Goal: Task Accomplishment & Management: Use online tool/utility

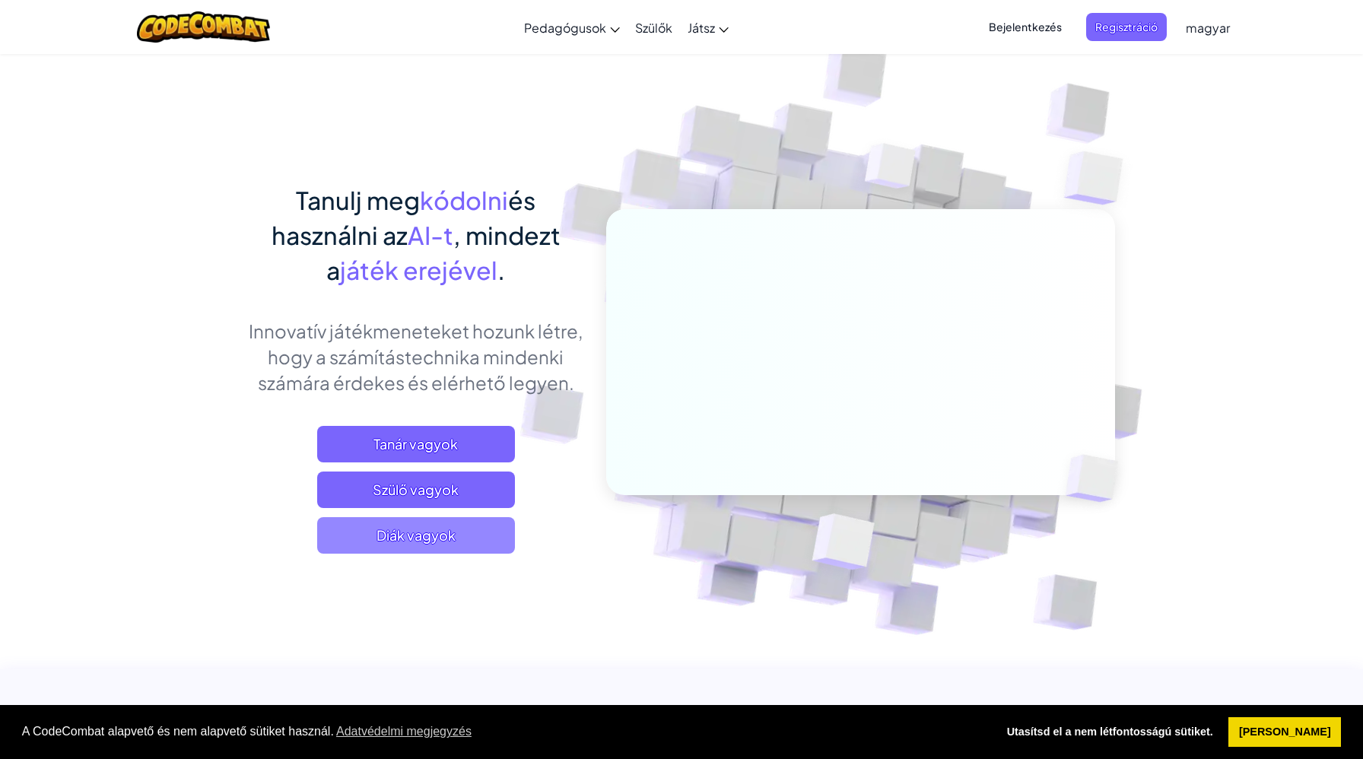
click at [456, 531] on span "Diák vagyok" at bounding box center [416, 535] width 198 height 37
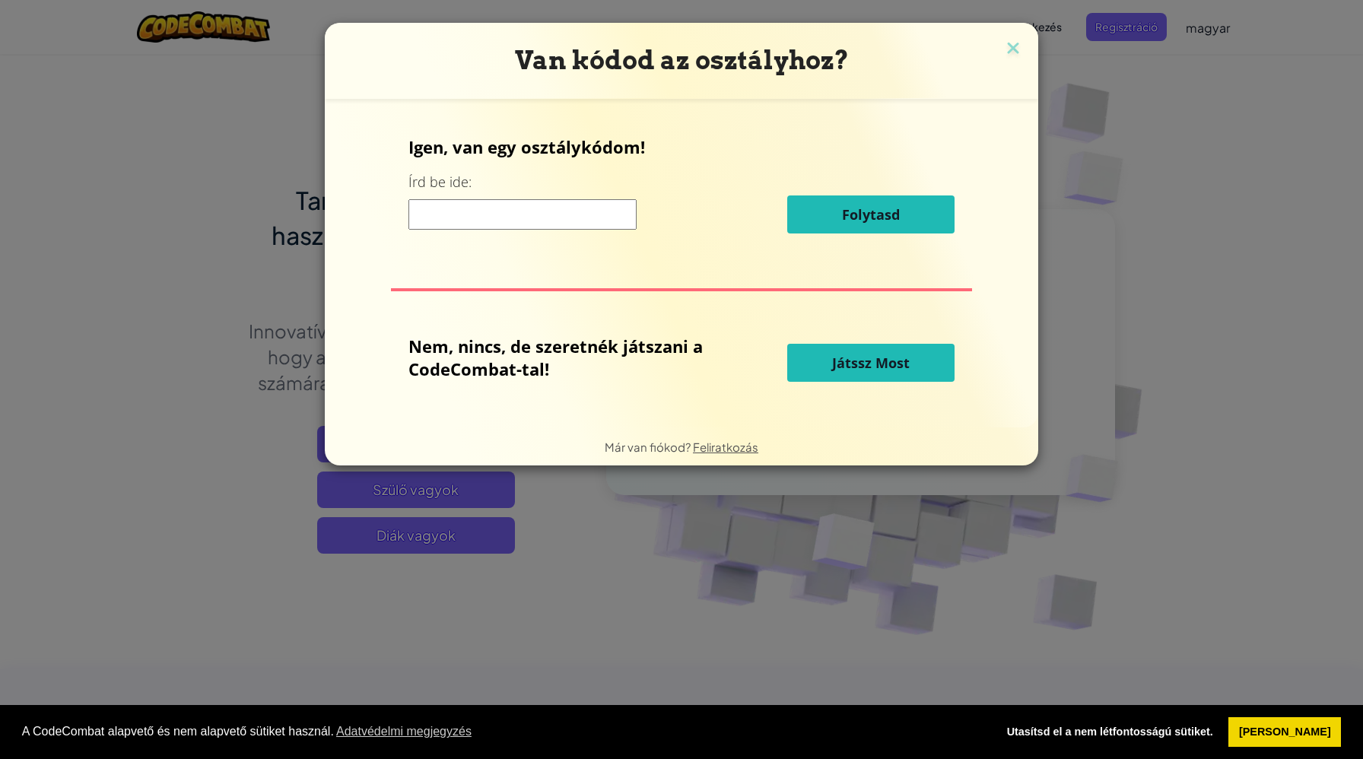
click at [899, 368] on span "Játssz Most" at bounding box center [871, 363] width 78 height 18
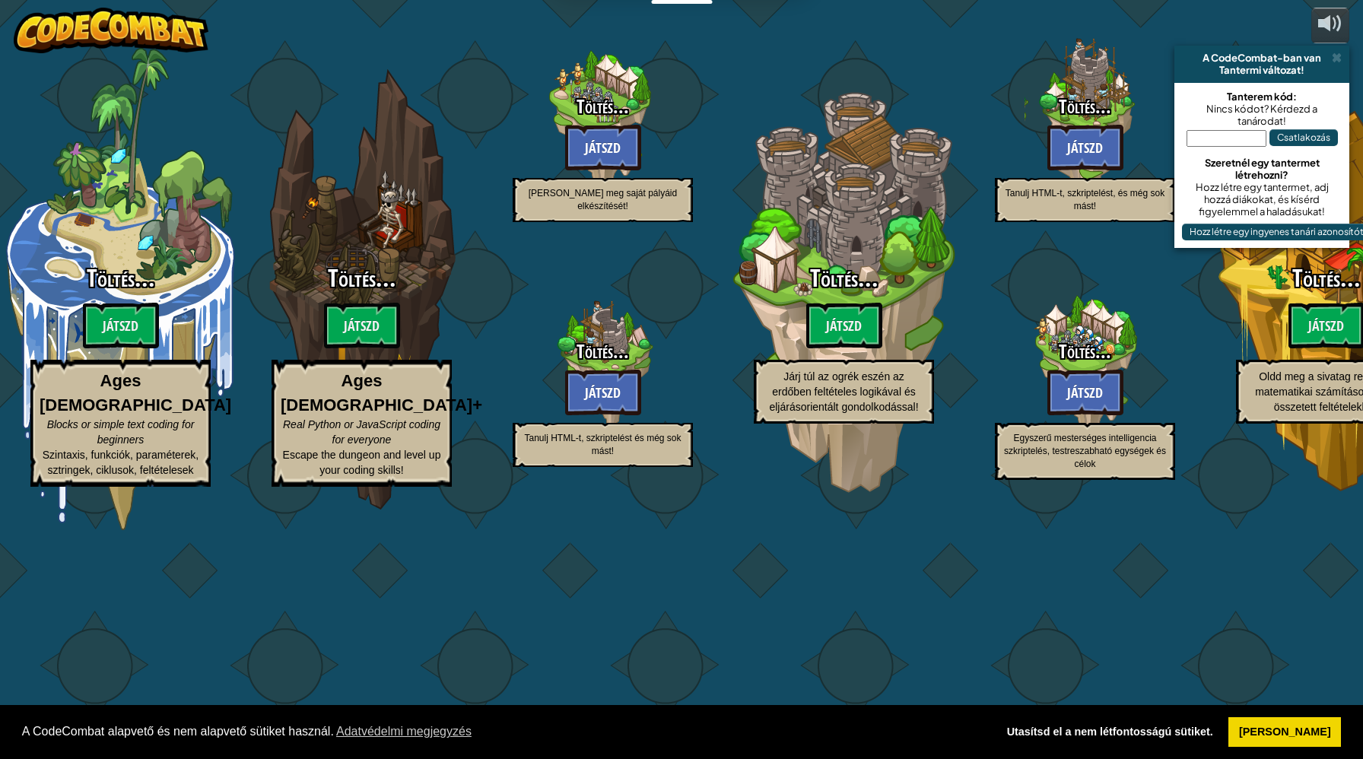
select select "hu"
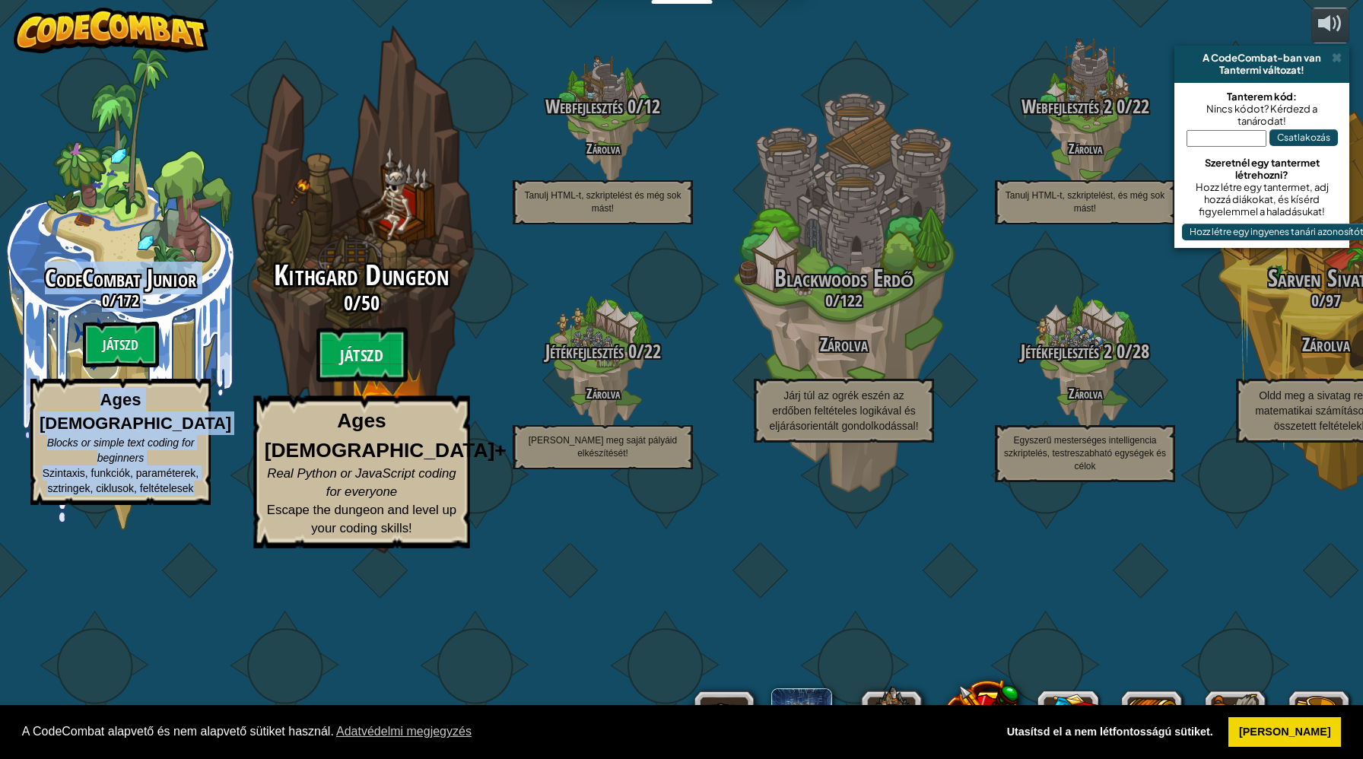
drag, startPoint x: 182, startPoint y: 364, endPoint x: 362, endPoint y: 292, distance: 193.9
click at [362, 292] on div "CodeCombat Junior 0 / 172 Játszd Ages [DEMOGRAPHIC_DATA] Blocks or simple text …" at bounding box center [681, 379] width 1363 height 759
click at [360, 334] on div "Kithgard Dungeon 0 / 50 Játszd Ages [DEMOGRAPHIC_DATA]+ Real Python or JavaScri…" at bounding box center [361, 289] width 289 height 579
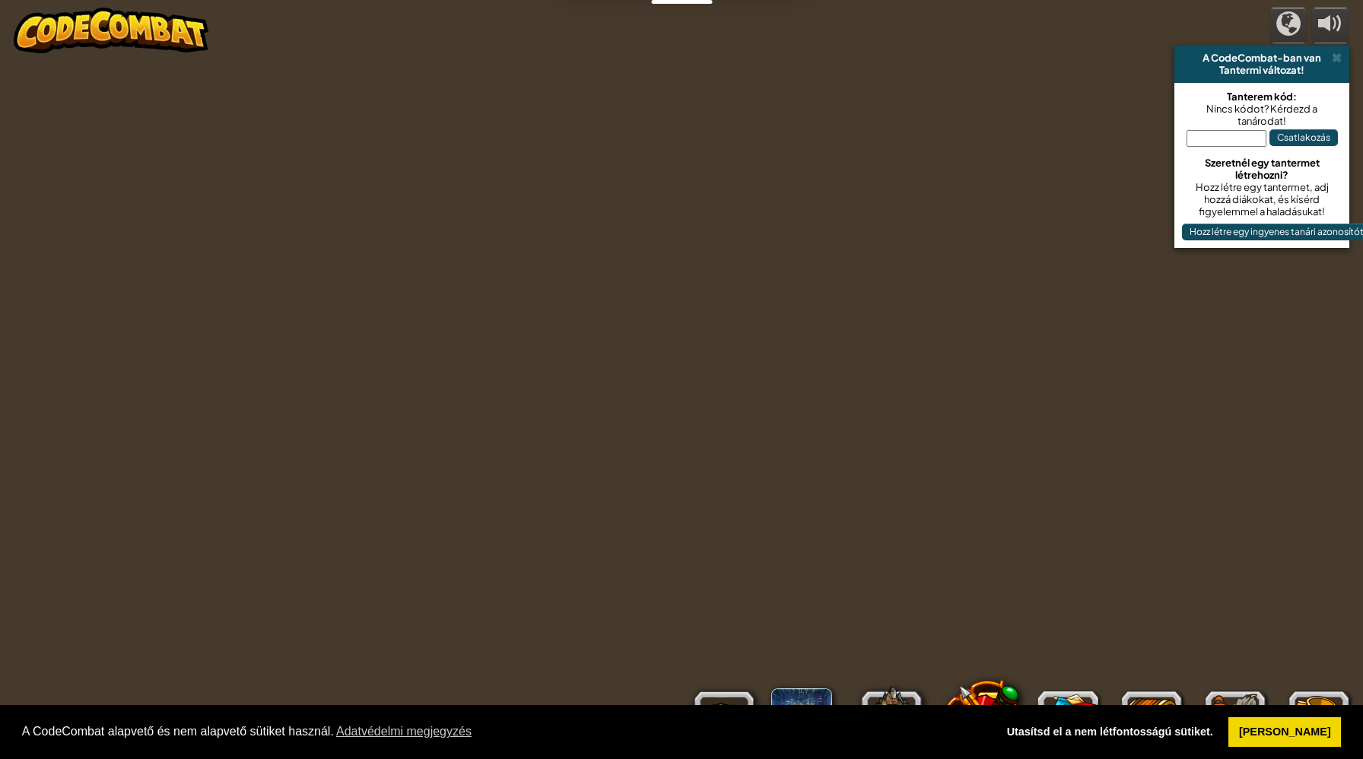
select select "hu"
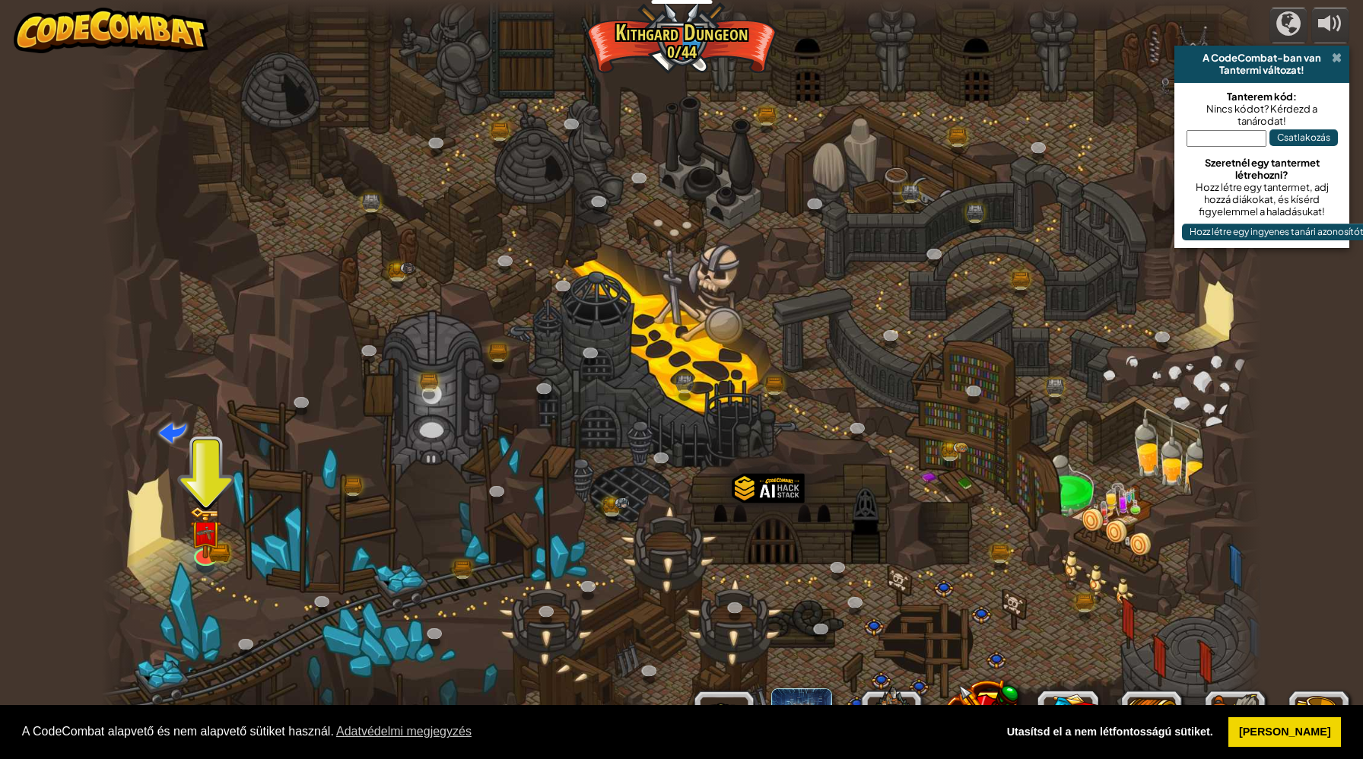
click at [1338, 59] on span at bounding box center [1337, 58] width 10 height 12
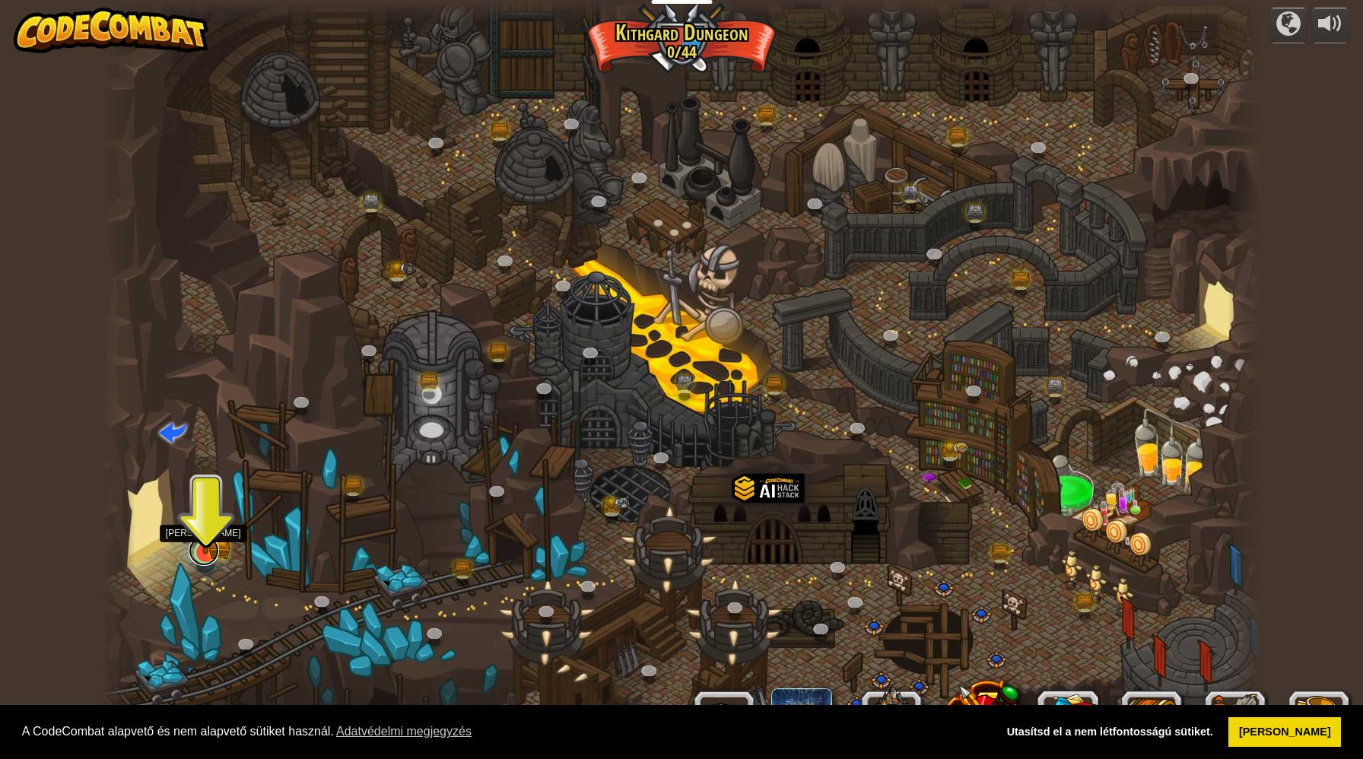
click at [199, 555] on link at bounding box center [204, 550] width 30 height 30
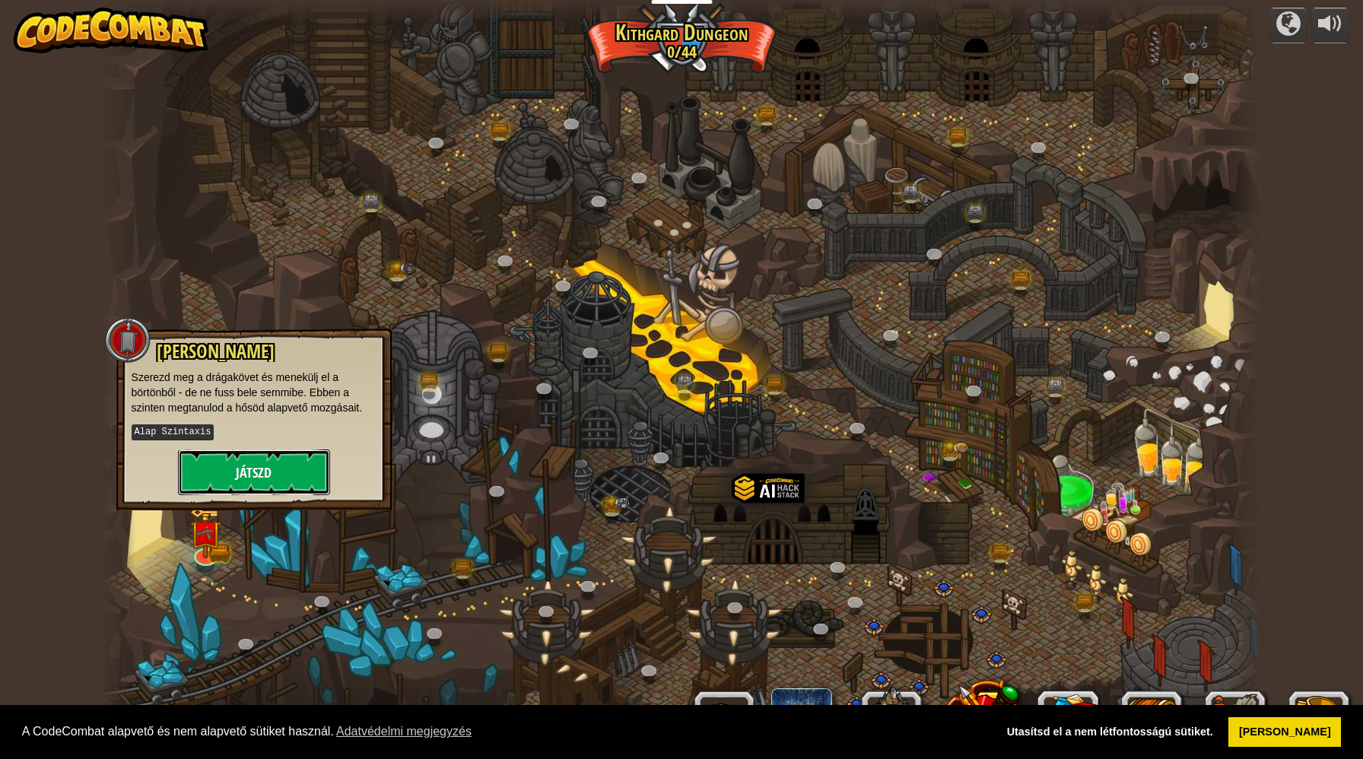
click at [303, 471] on button "Játszd" at bounding box center [254, 472] width 152 height 46
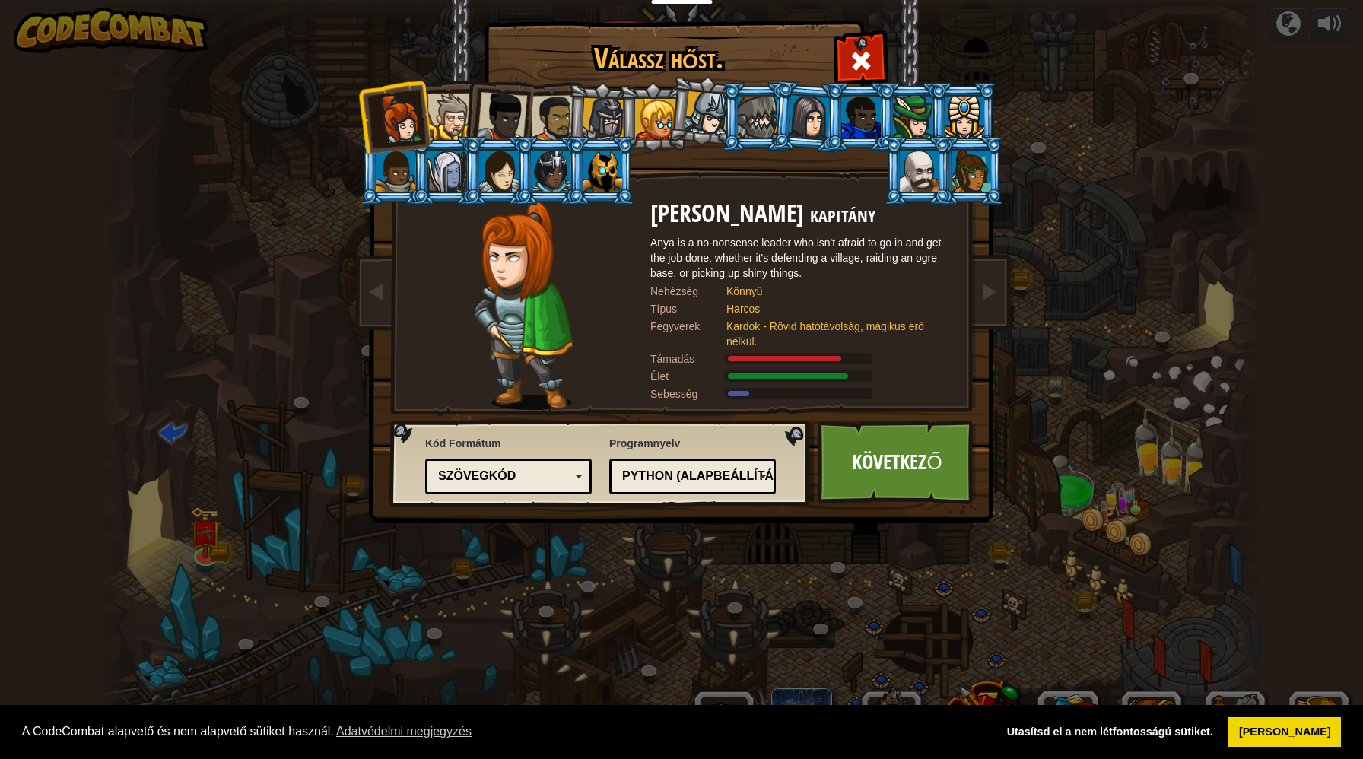
click at [693, 484] on div "Python (Alapbeállítás)" at bounding box center [688, 476] width 132 height 17
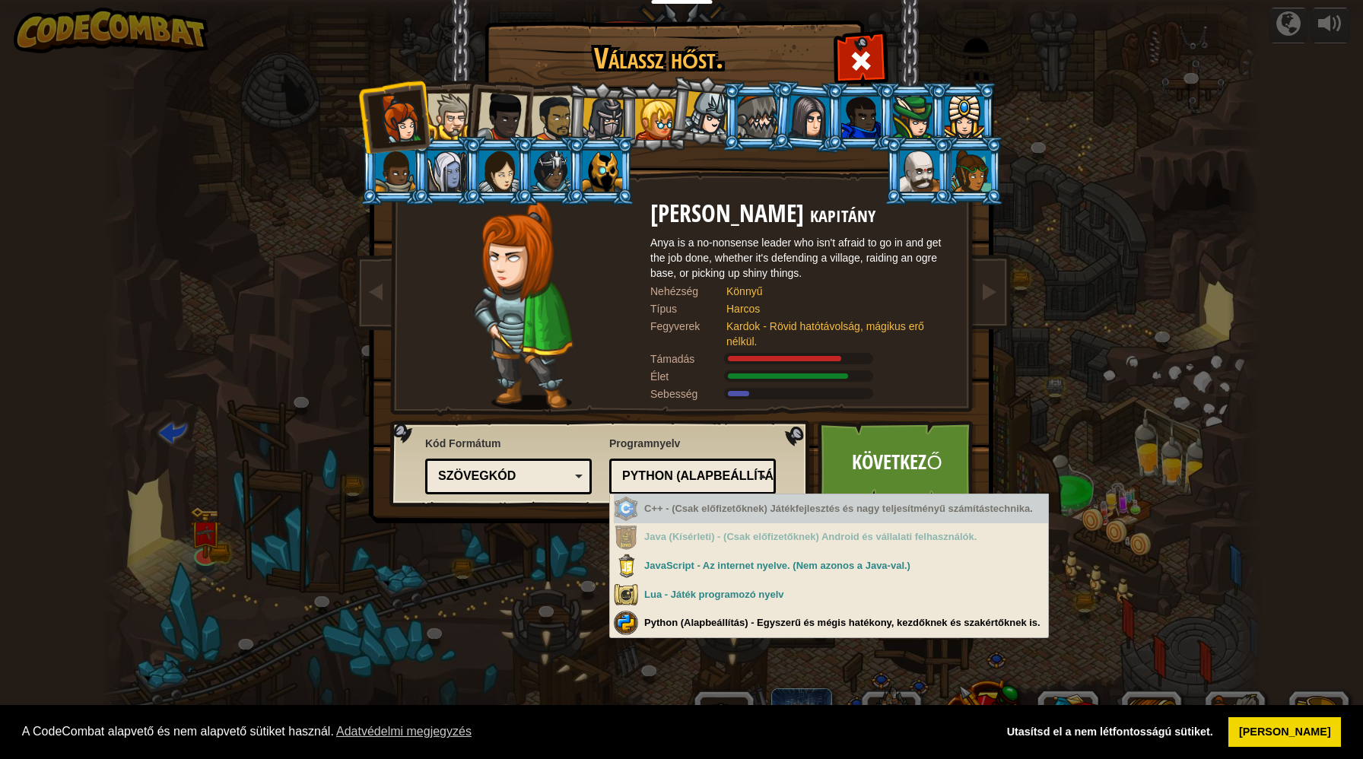
click at [698, 513] on div "C++ - (Csak előfizetőknek) Játékfejlesztés és nagy teljesítményű számítástechni…" at bounding box center [831, 509] width 434 height 30
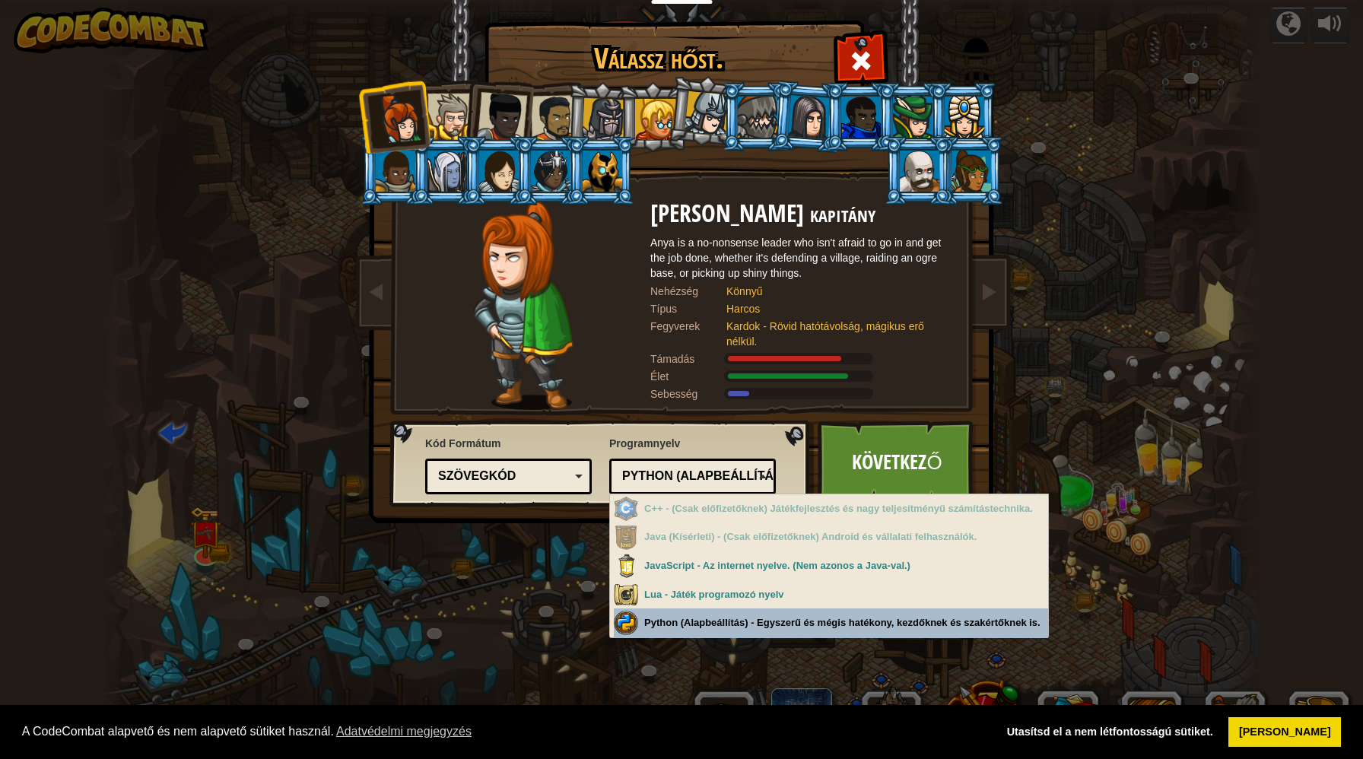
click at [697, 618] on div "Válassz hőst. 0 [PERSON_NAME] kapitány [PERSON_NAME] is a no-nonsense leader wh…" at bounding box center [681, 379] width 1363 height 759
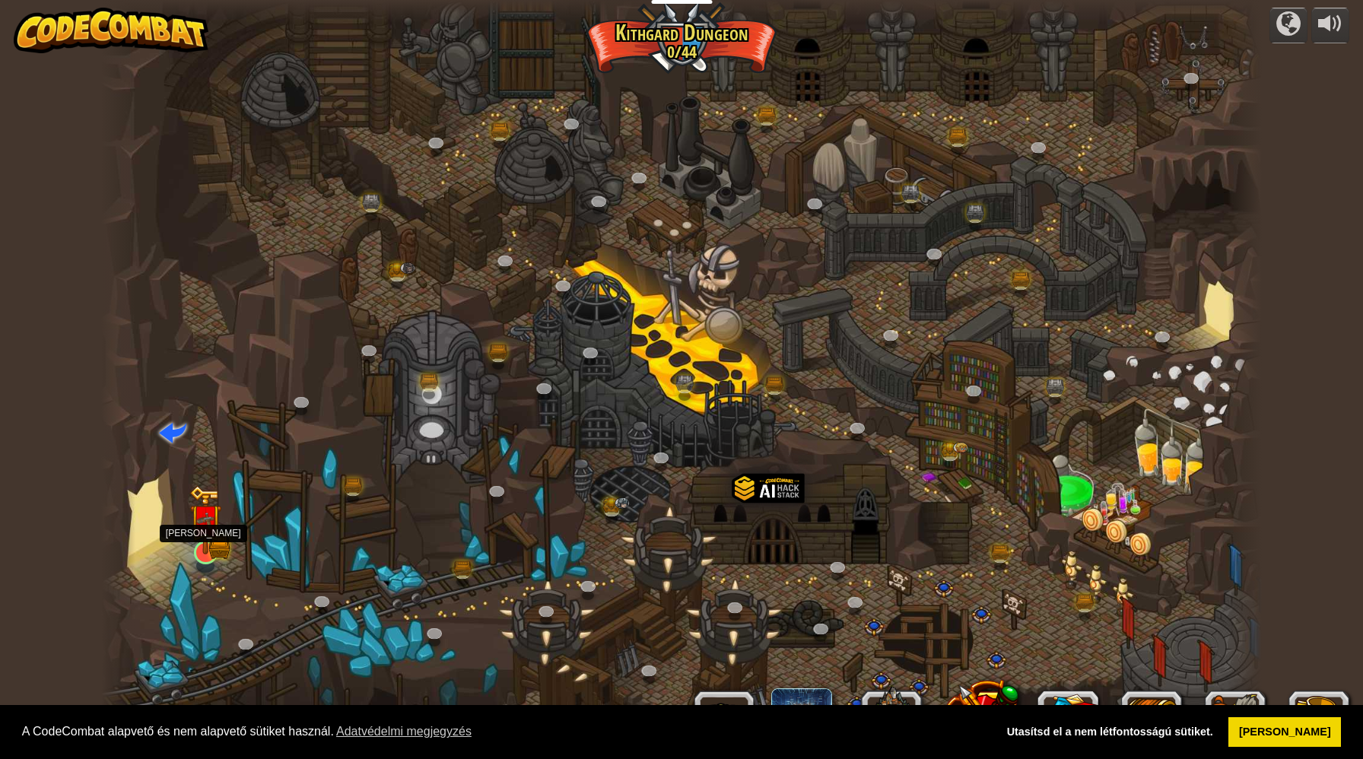
click at [219, 554] on img at bounding box center [205, 520] width 32 height 70
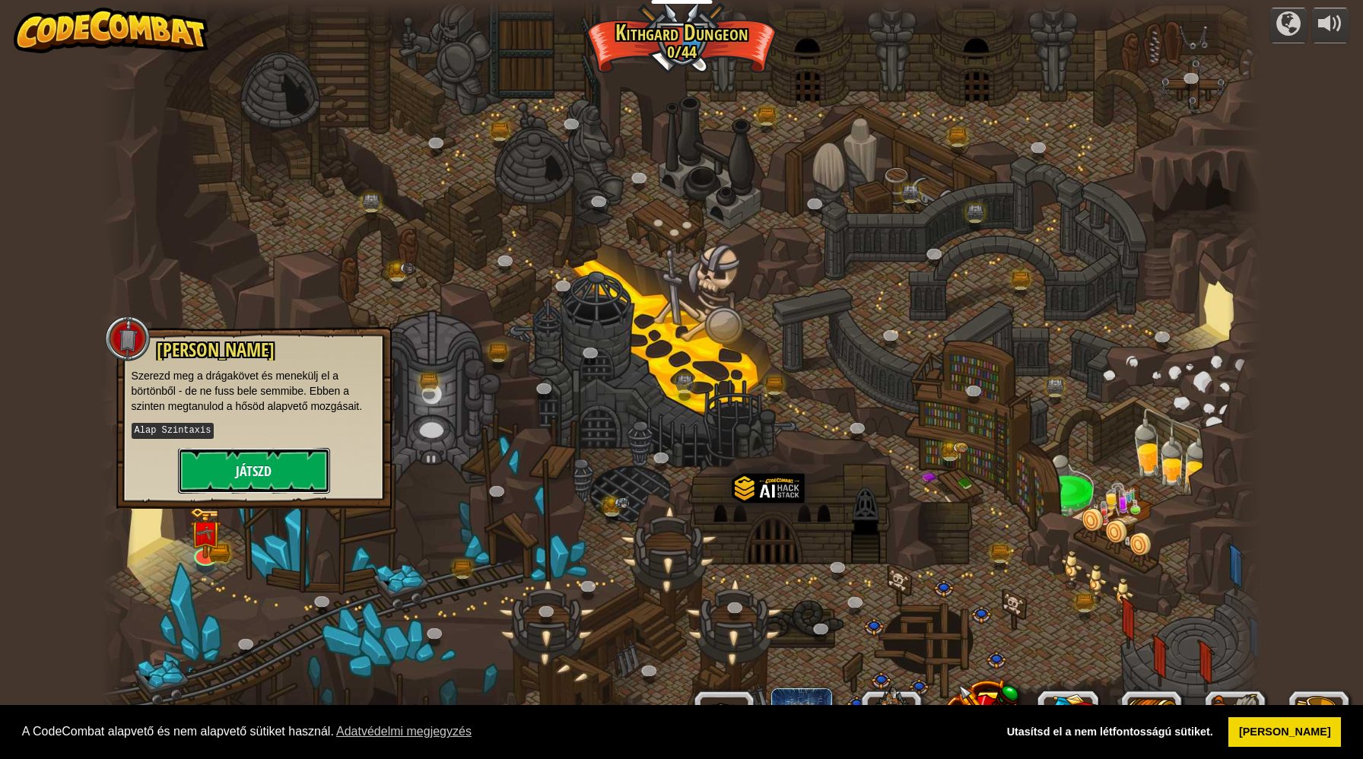
click at [291, 482] on button "Játszd" at bounding box center [254, 471] width 152 height 46
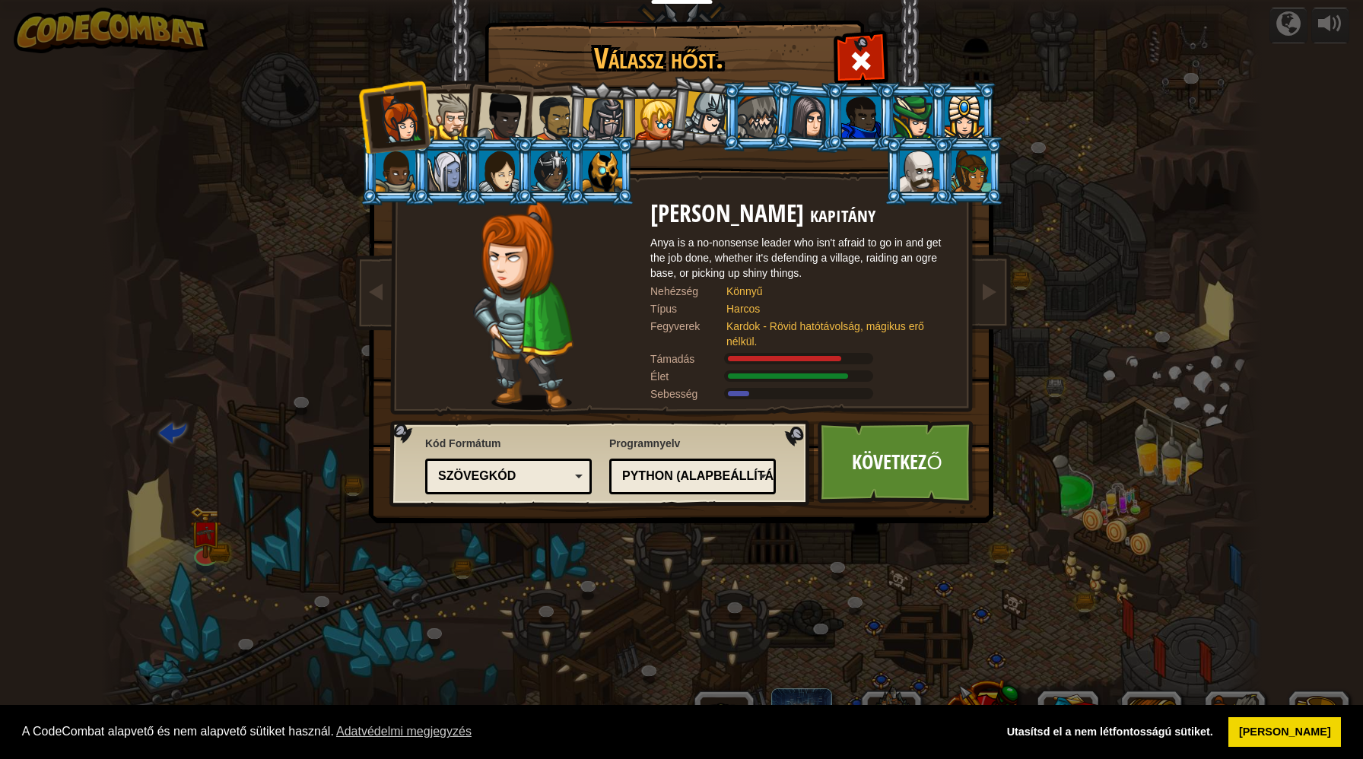
click at [534, 484] on div "Szövegkód" at bounding box center [504, 476] width 132 height 17
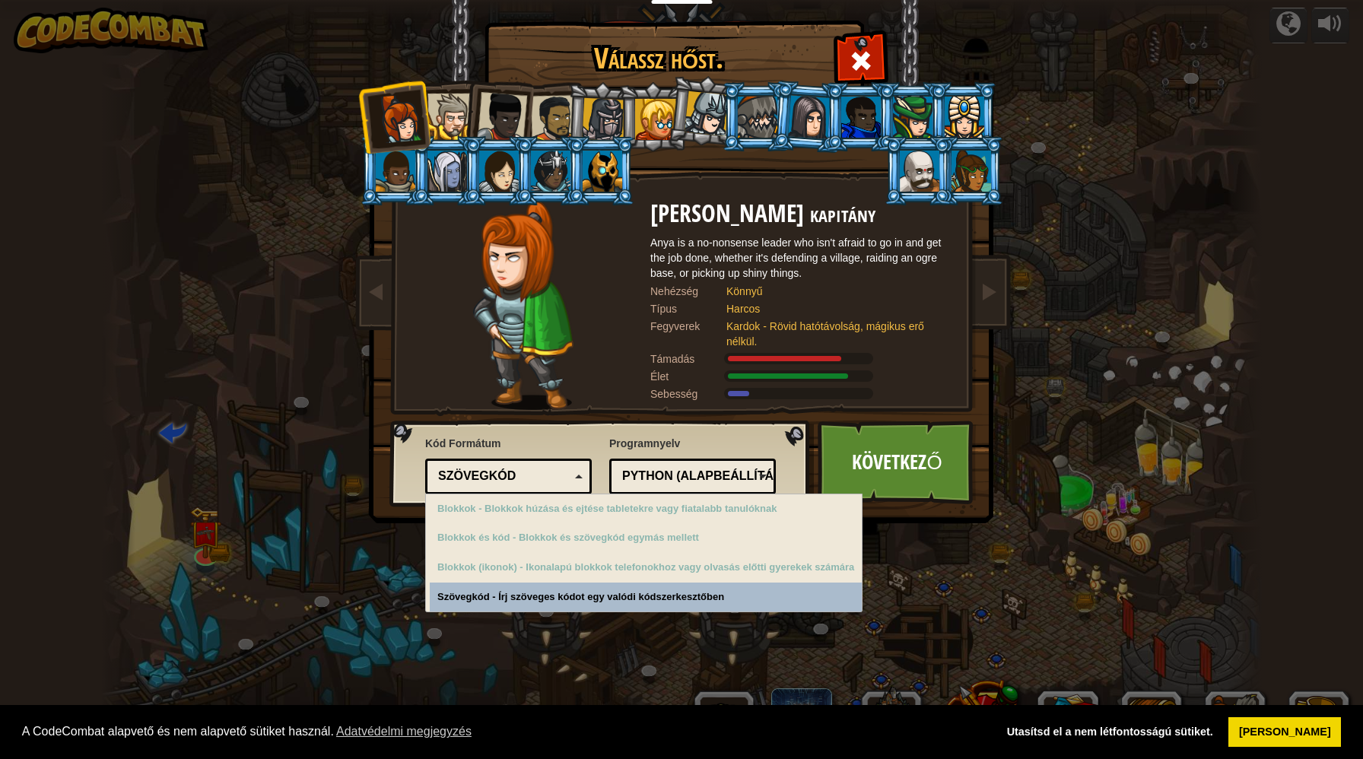
click at [534, 484] on div "Szövegkód" at bounding box center [504, 476] width 132 height 17
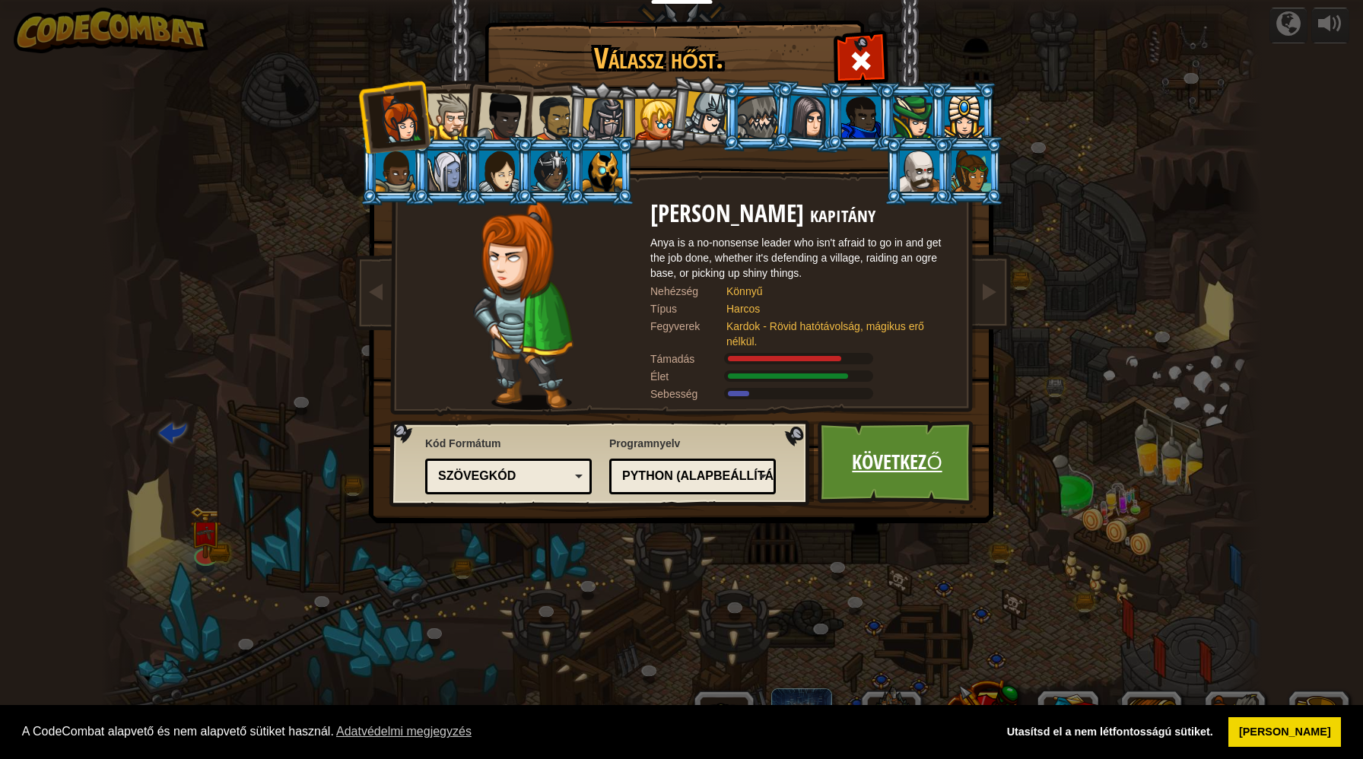
click at [878, 455] on link "Következő" at bounding box center [897, 463] width 159 height 84
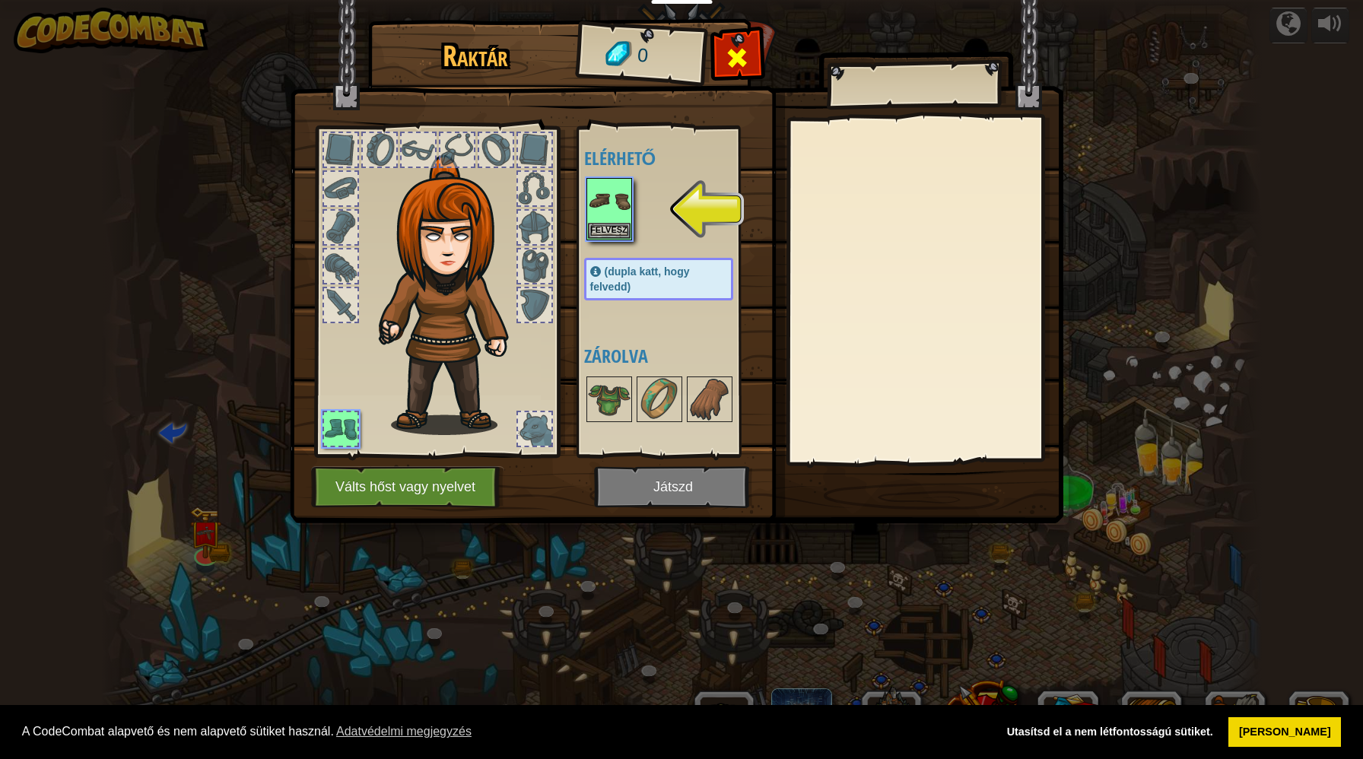
click at [746, 54] on span at bounding box center [737, 58] width 24 height 24
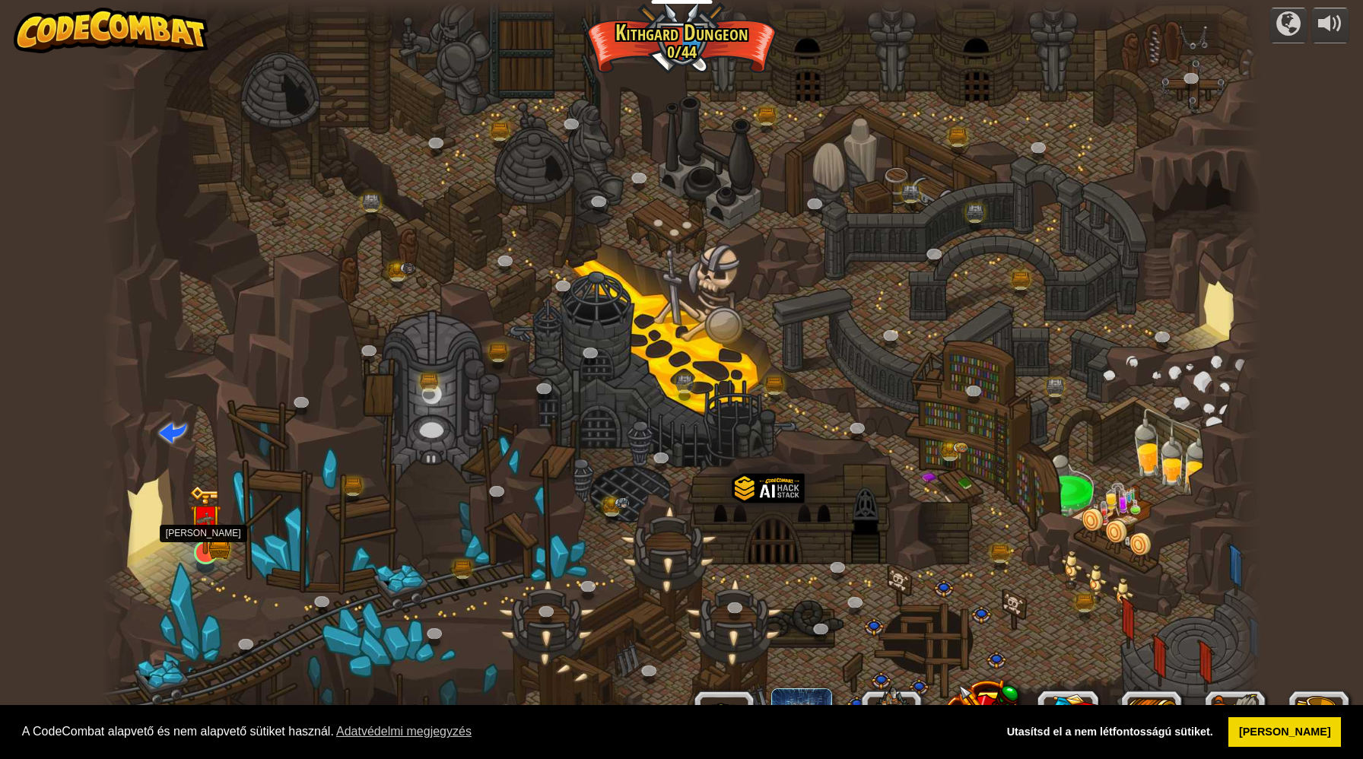
click at [196, 541] on img at bounding box center [205, 520] width 32 height 70
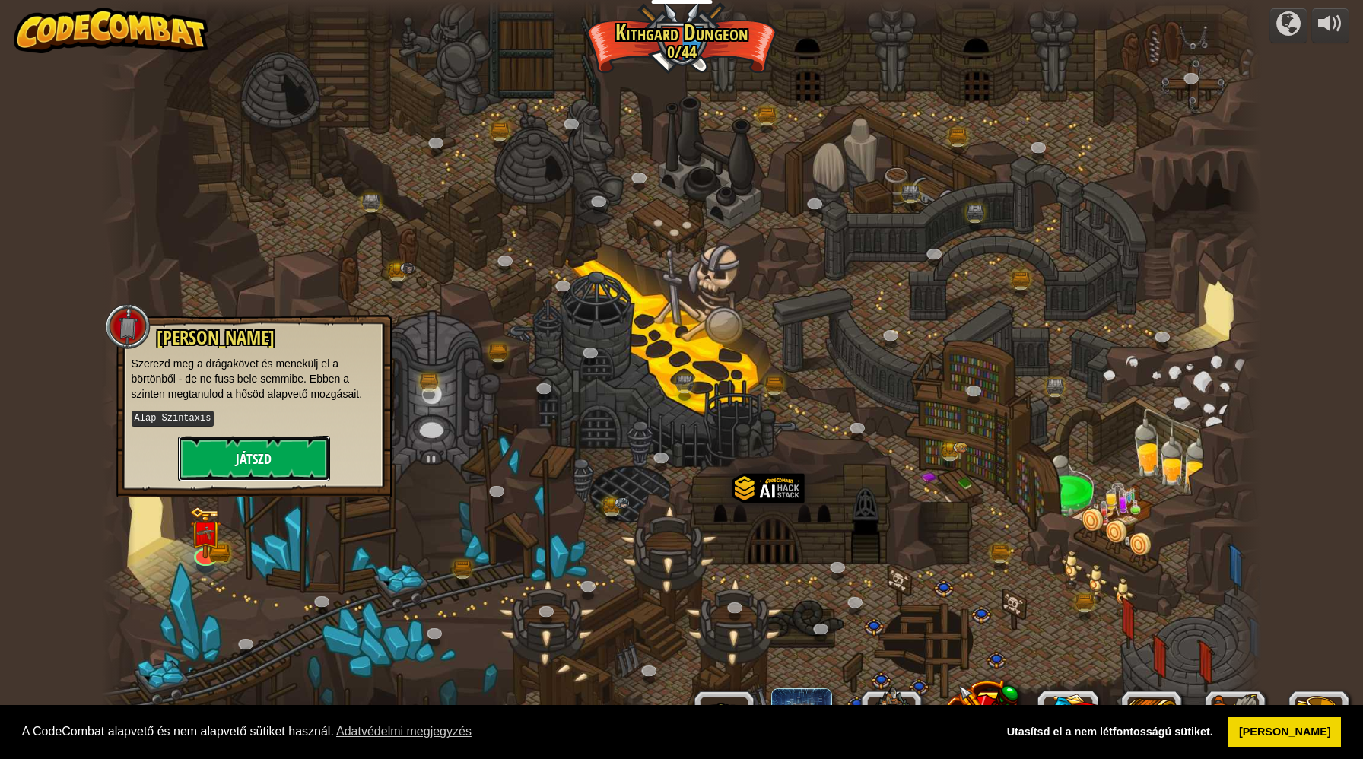
click at [265, 468] on button "Játszd" at bounding box center [254, 459] width 152 height 46
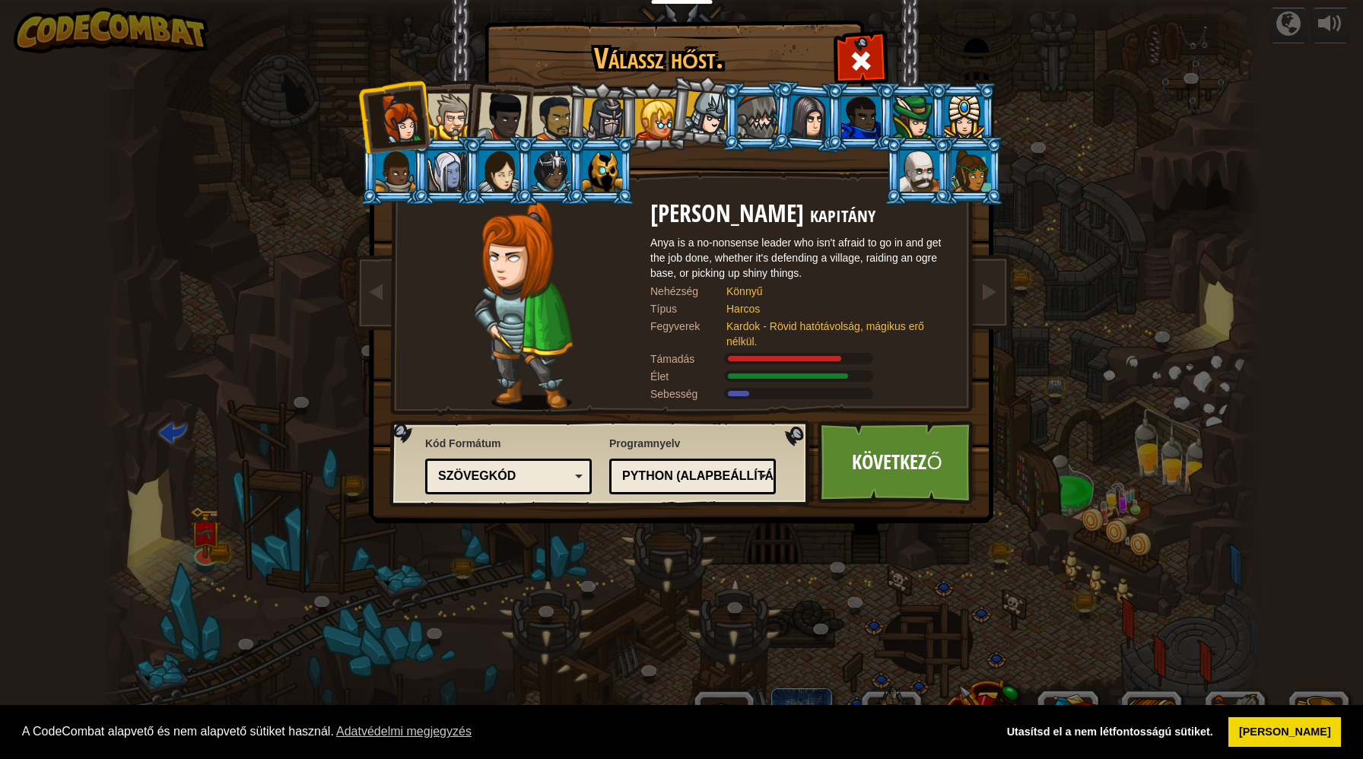
click at [917, 125] on div at bounding box center [913, 117] width 40 height 41
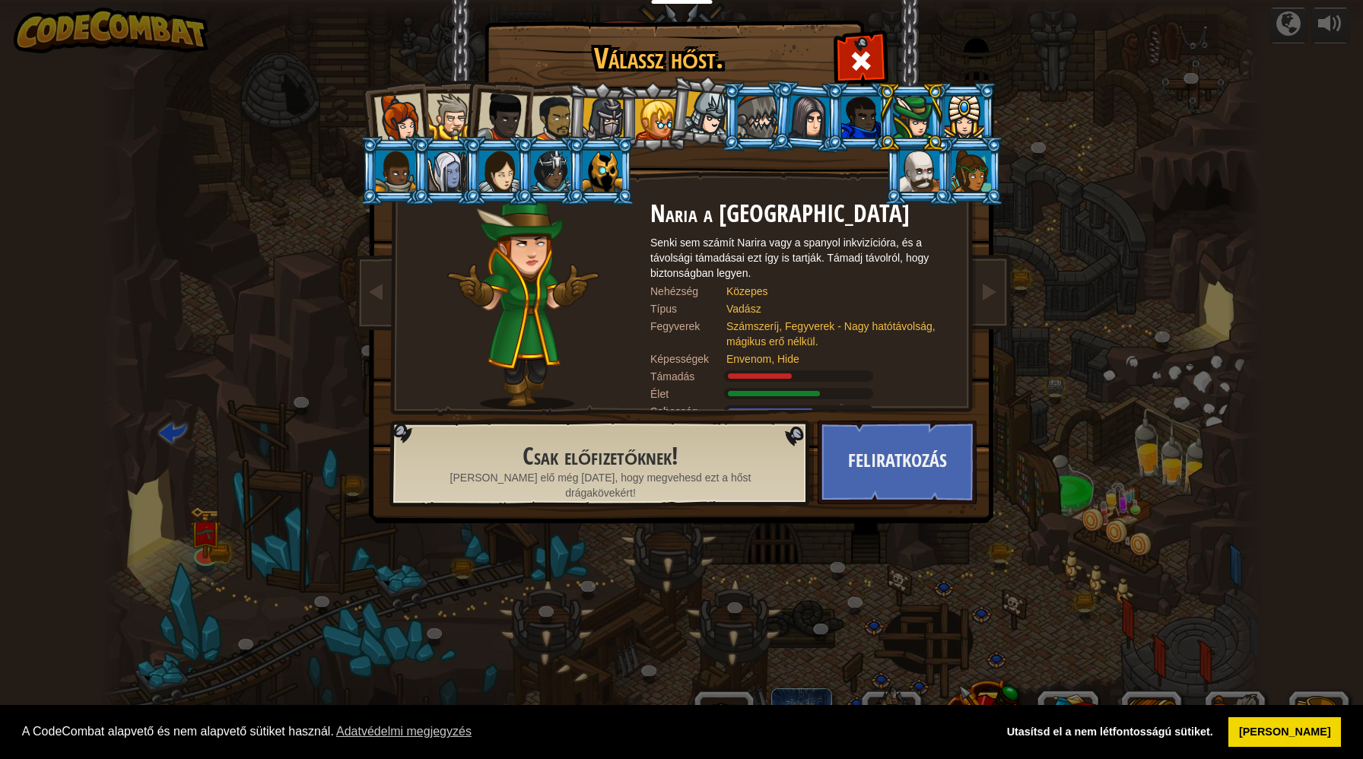
click at [863, 132] on div at bounding box center [861, 117] width 40 height 41
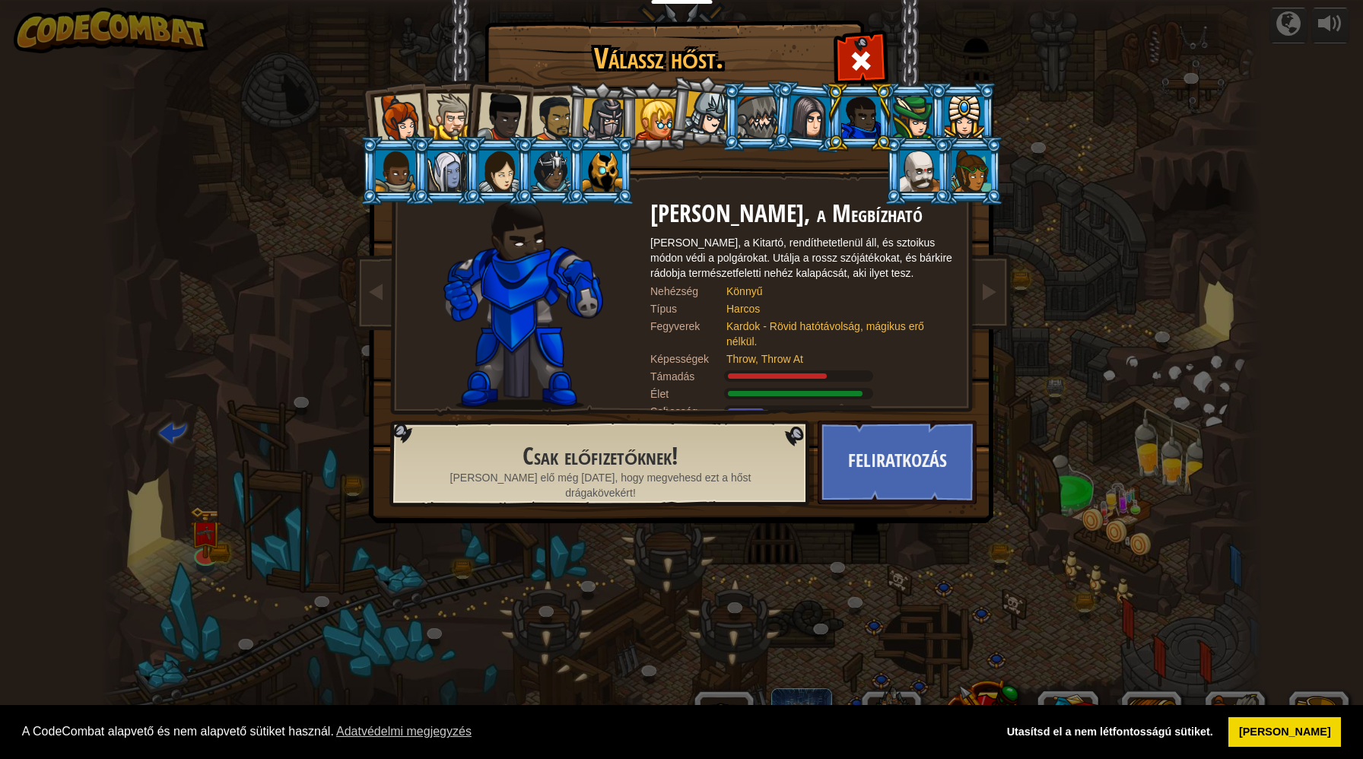
click at [948, 167] on li at bounding box center [918, 170] width 68 height 69
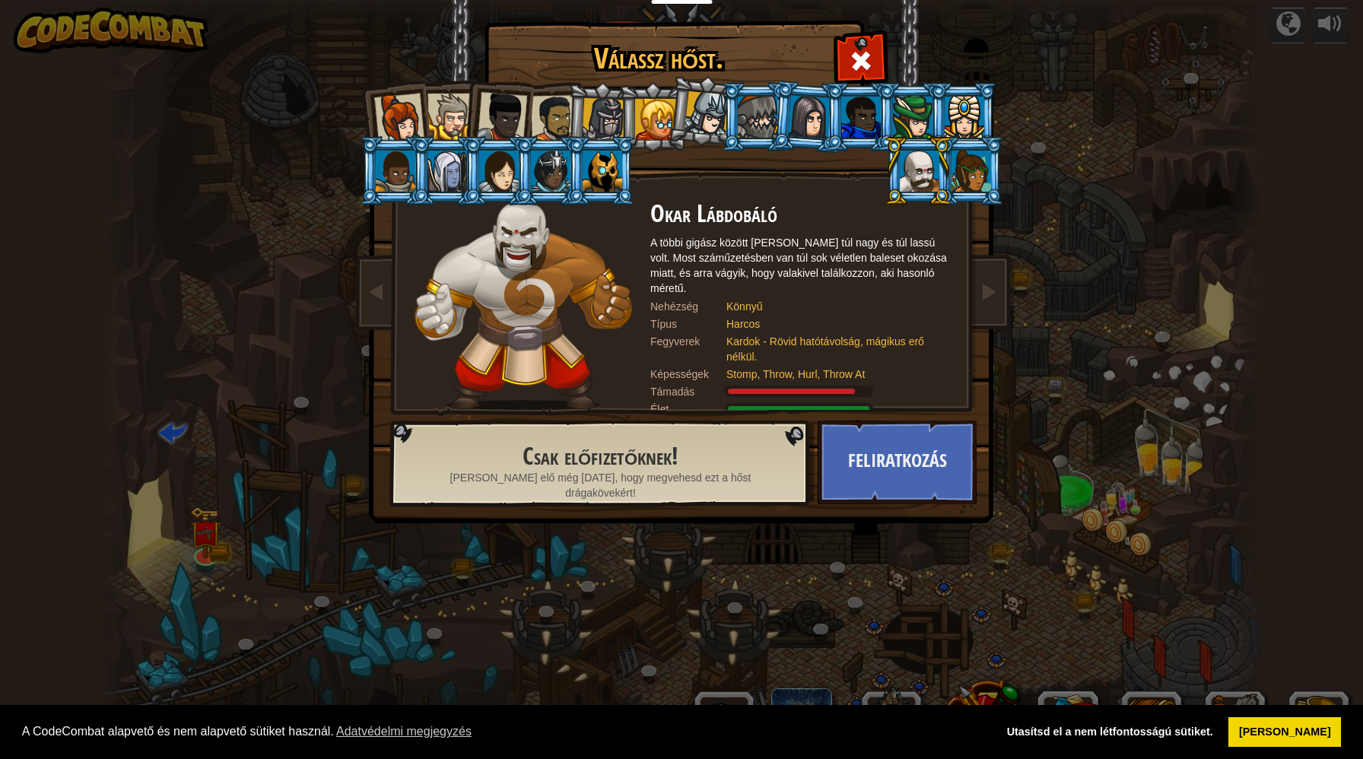
click at [910, 167] on div at bounding box center [920, 171] width 40 height 41
click at [486, 116] on div at bounding box center [502, 117] width 50 height 50
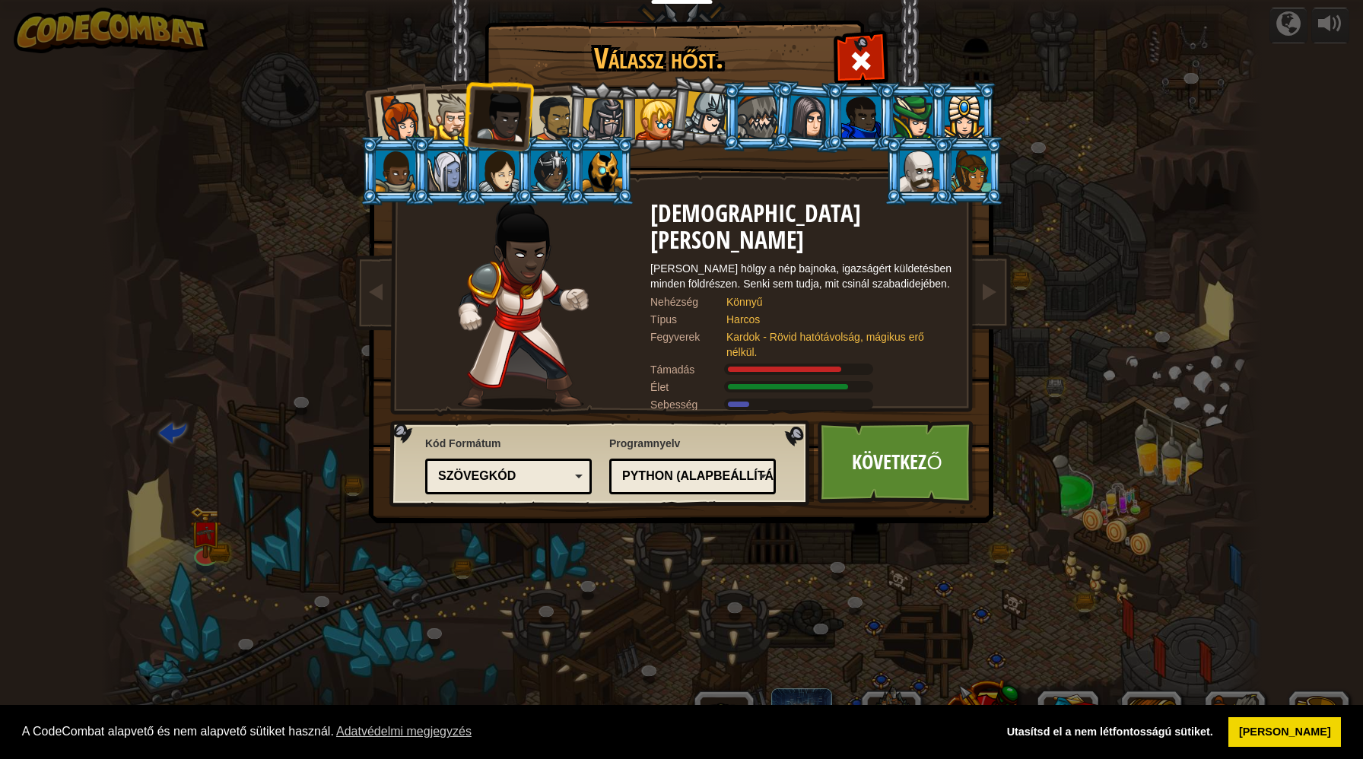
click at [540, 118] on div at bounding box center [554, 118] width 47 height 47
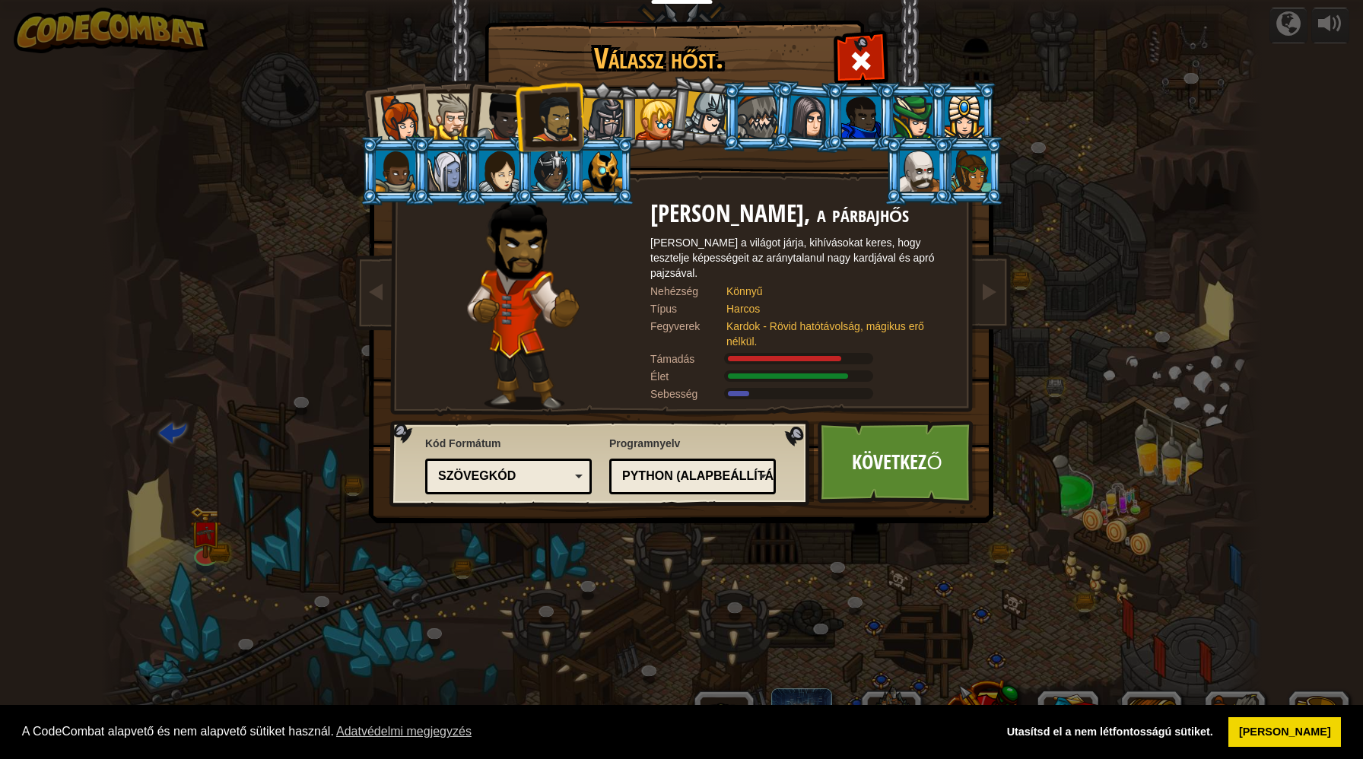
click at [607, 118] on div at bounding box center [603, 119] width 43 height 43
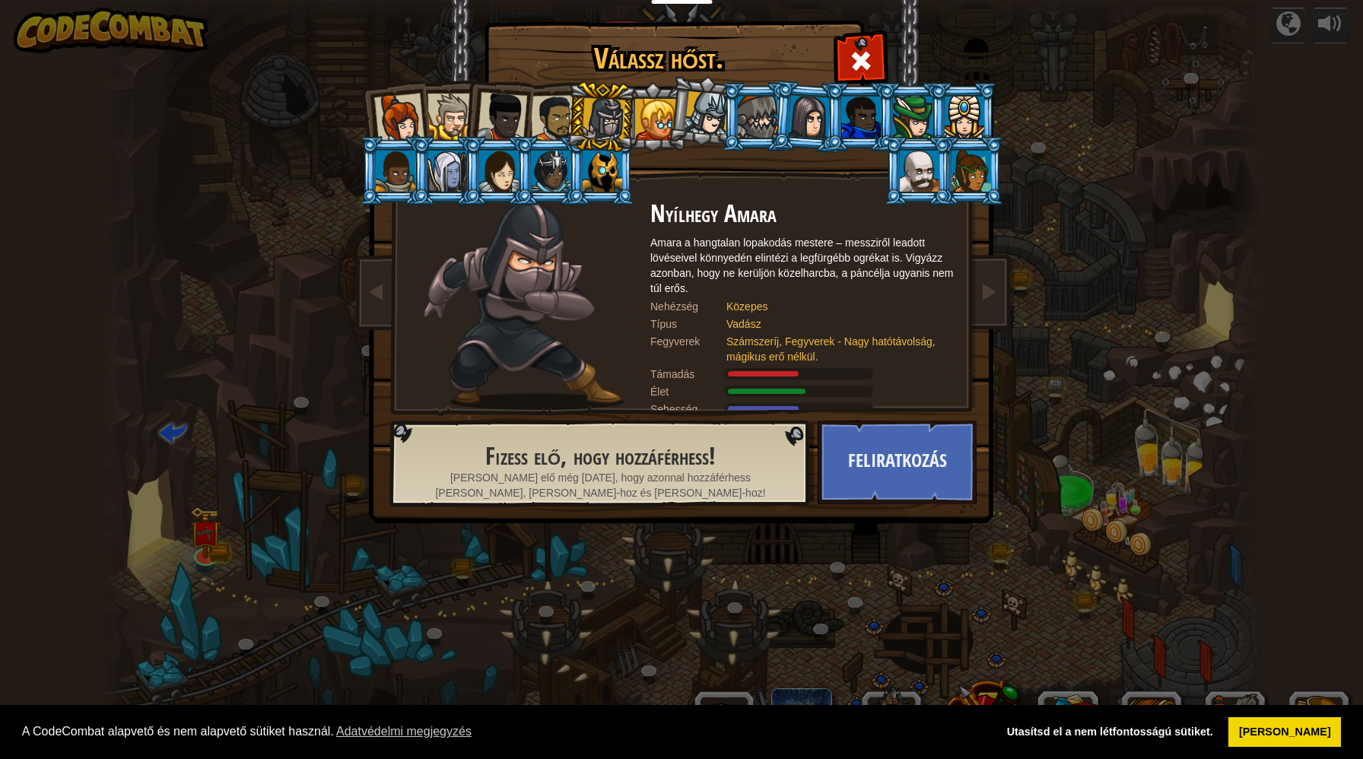
click at [439, 180] on div at bounding box center [447, 171] width 40 height 41
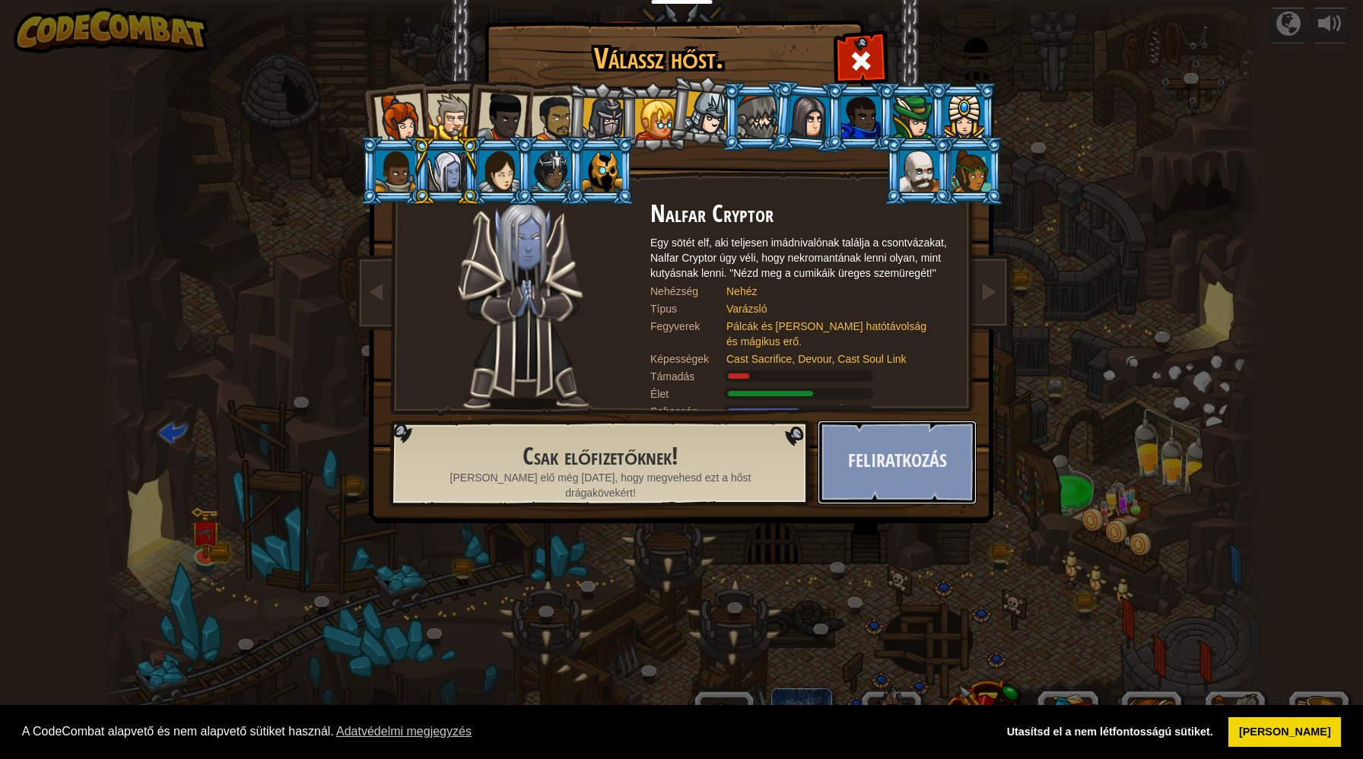
click at [853, 463] on button "Feliratkozás" at bounding box center [897, 463] width 159 height 84
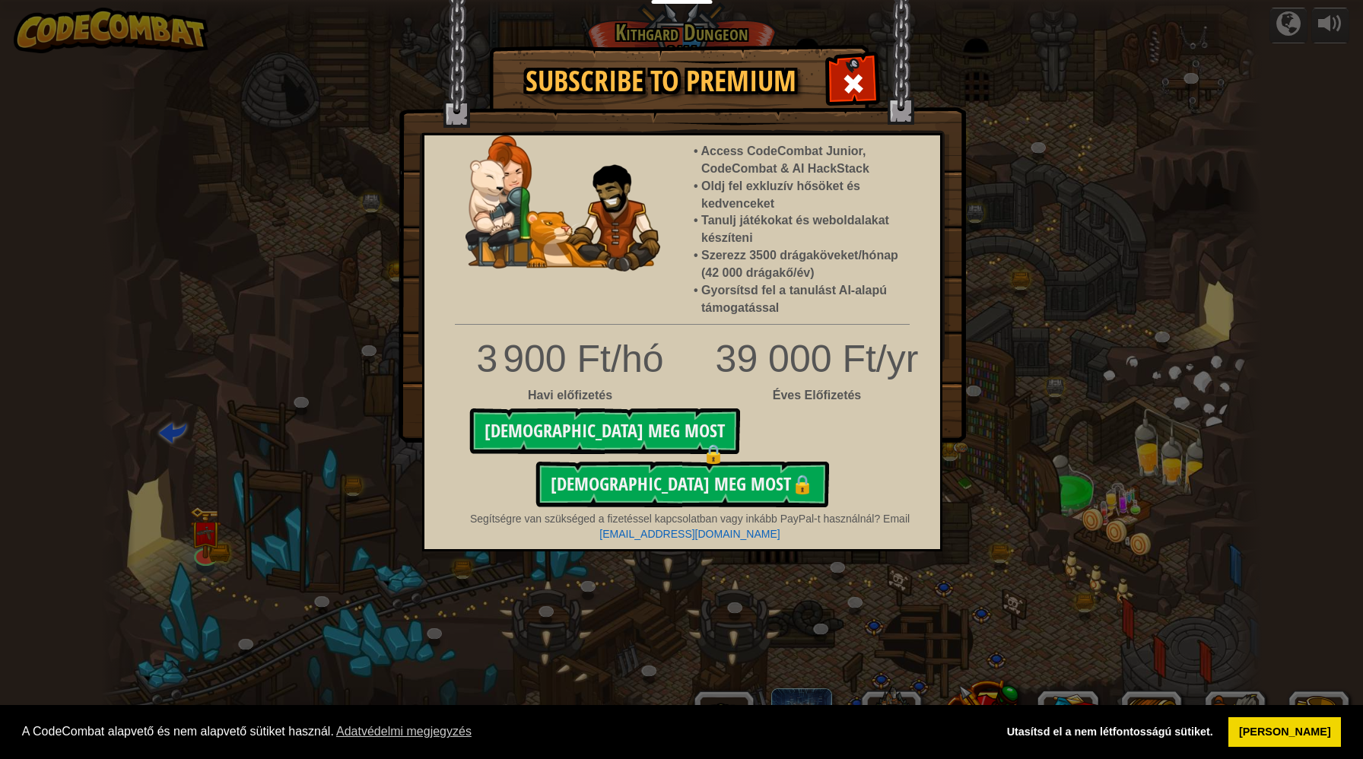
select select "hu"
